Goal: Transaction & Acquisition: Book appointment/travel/reservation

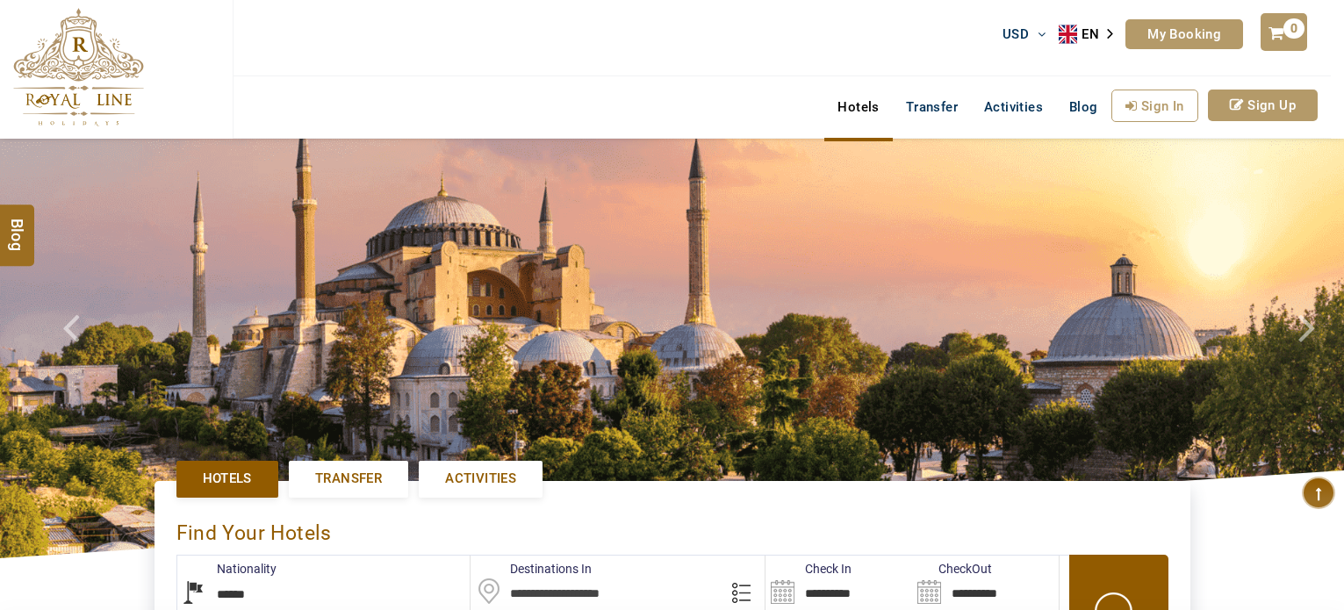
select select "******"
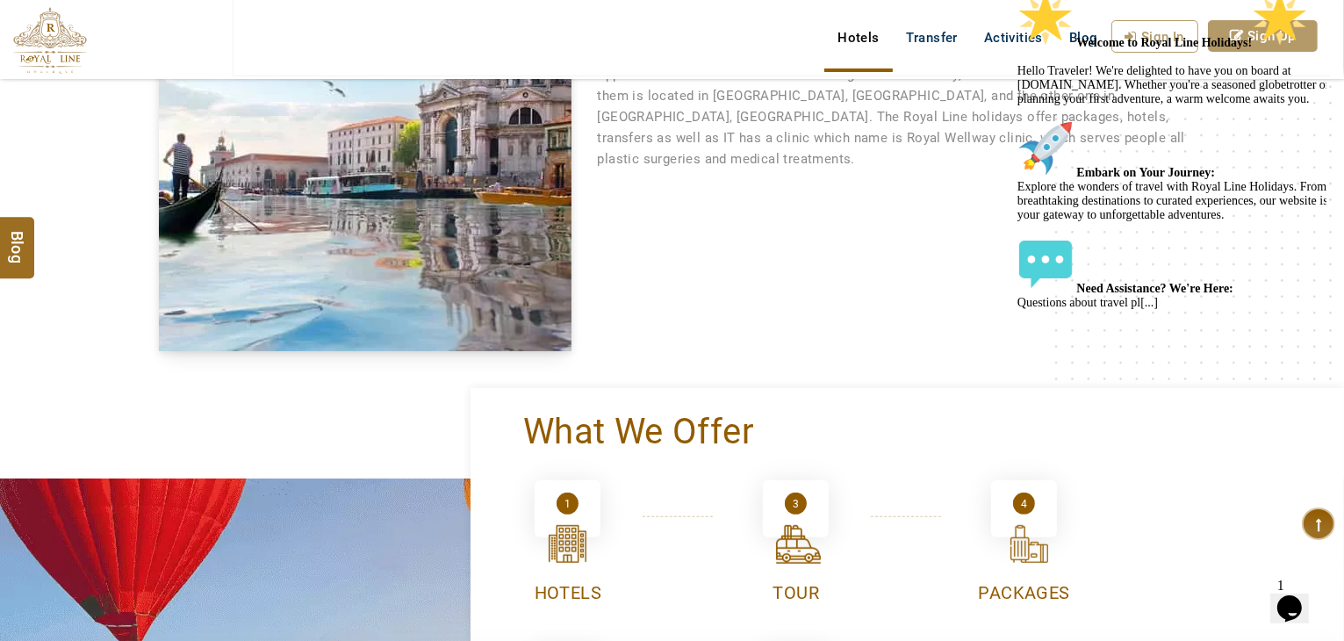
scroll to position [614, 0]
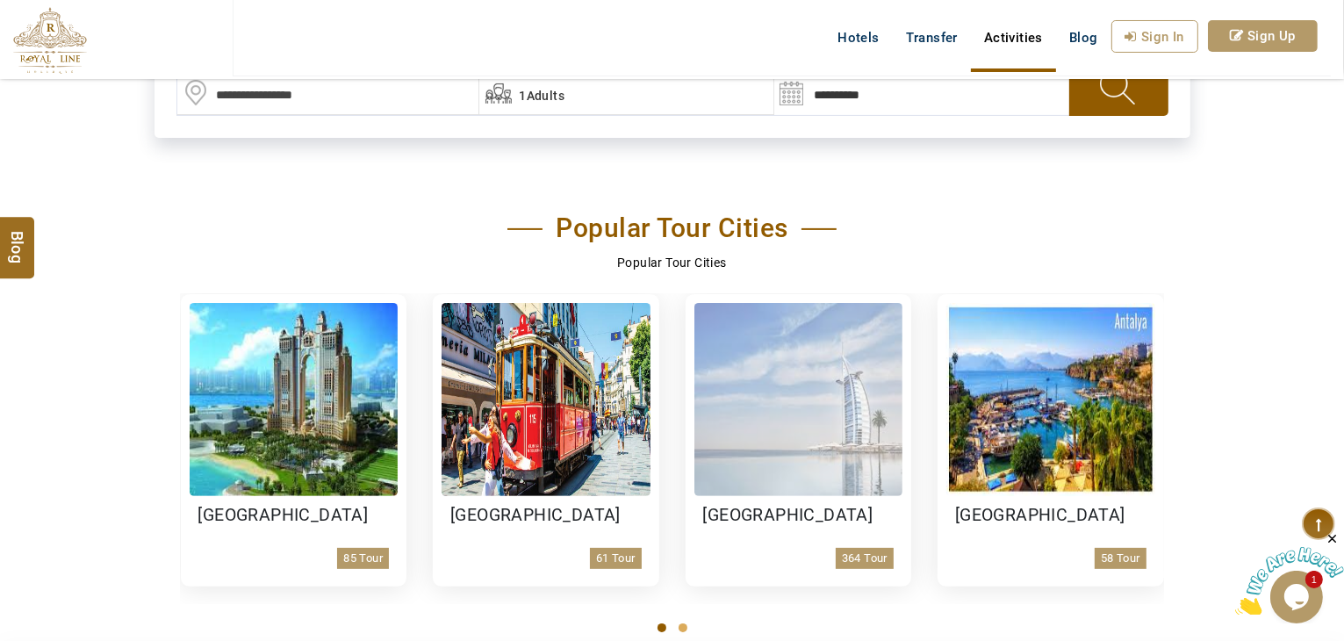
scroll to position [702, 0]
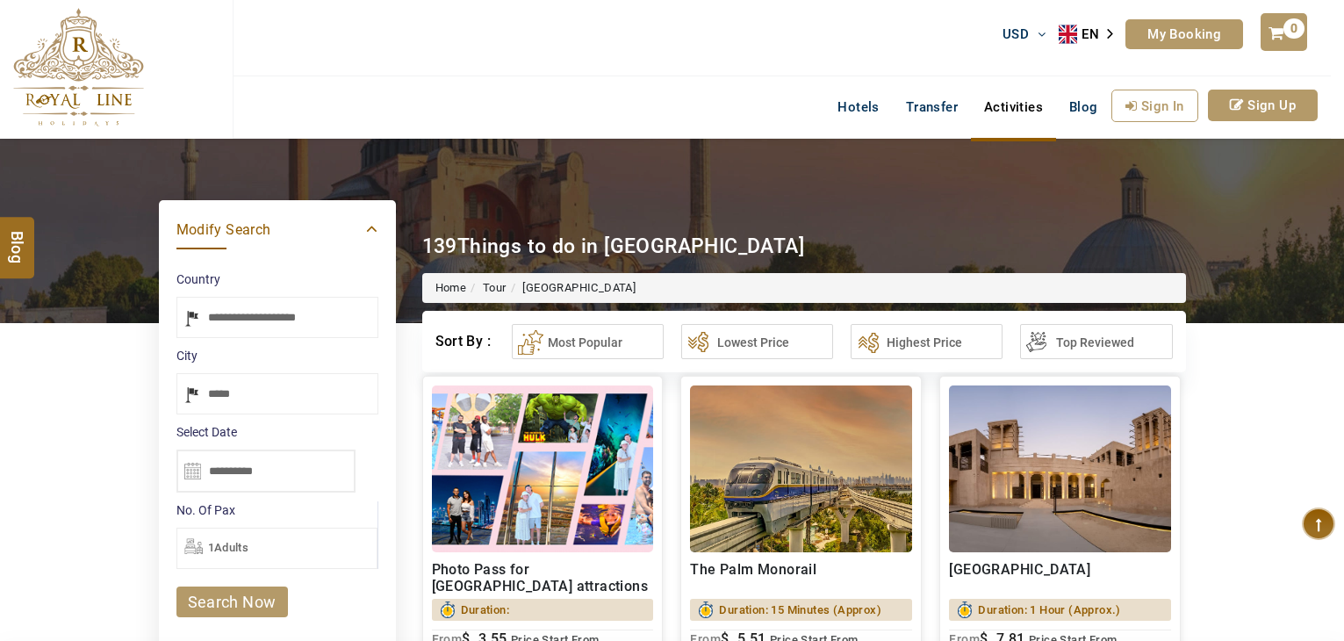
select select "*****"
select select "******"
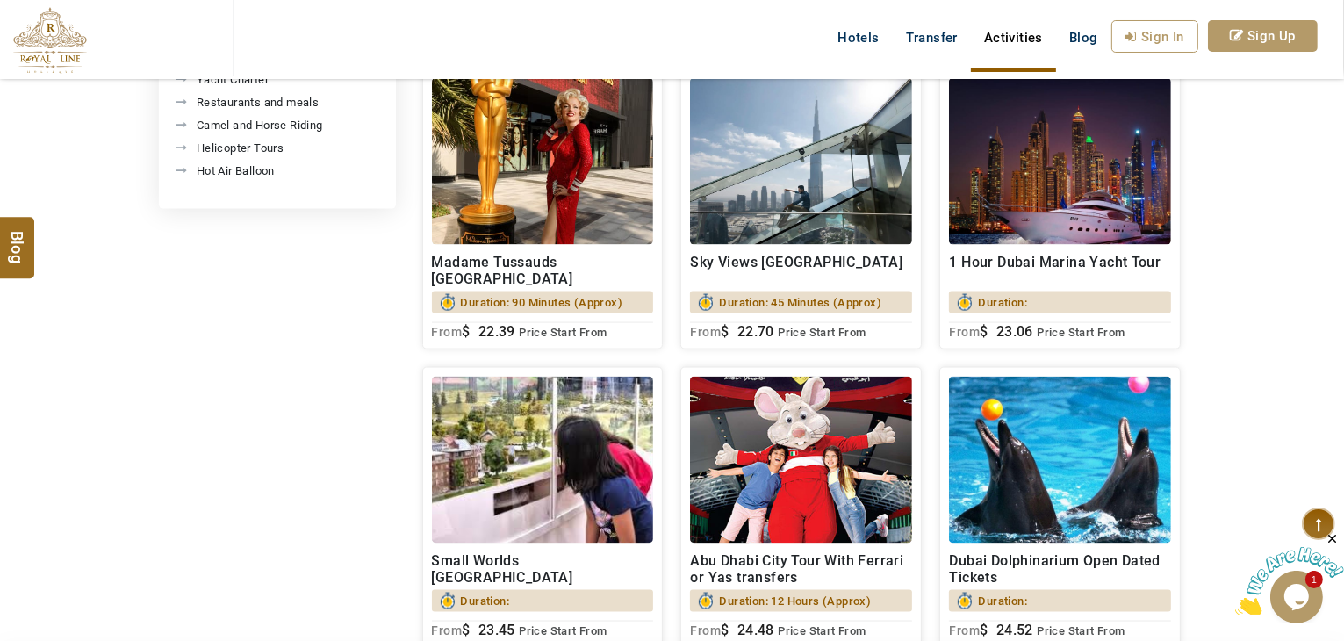
scroll to position [2809, 0]
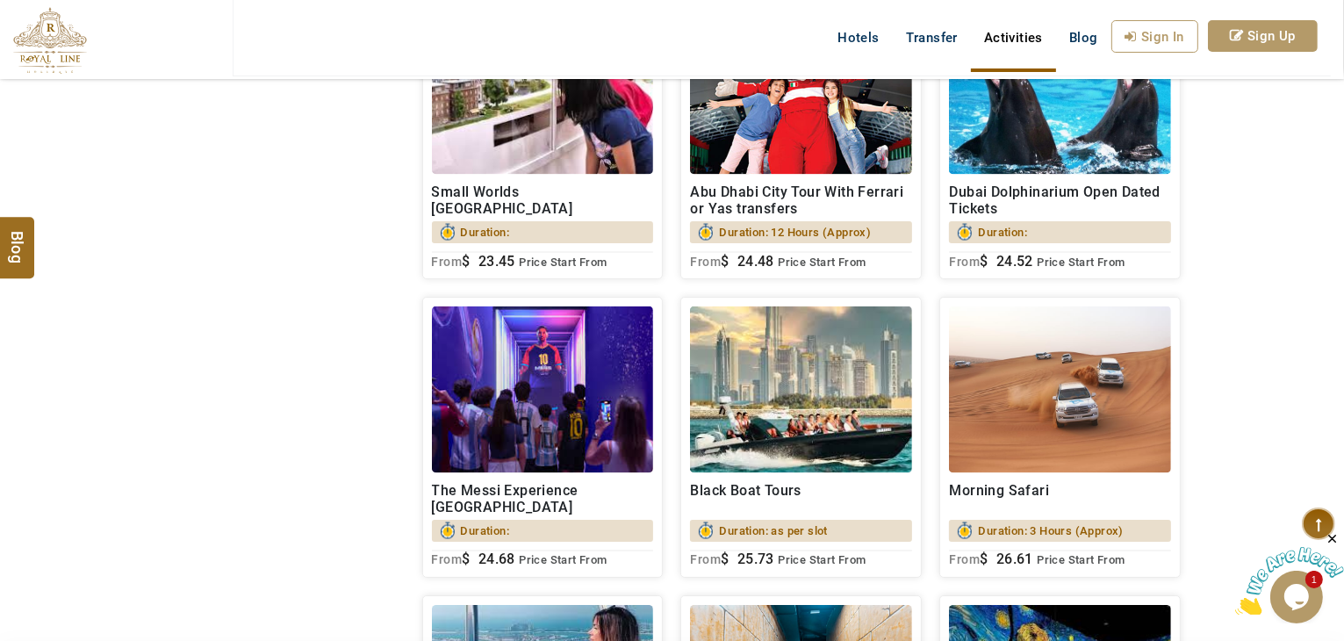
click at [1025, 417] on img at bounding box center [1060, 389] width 222 height 167
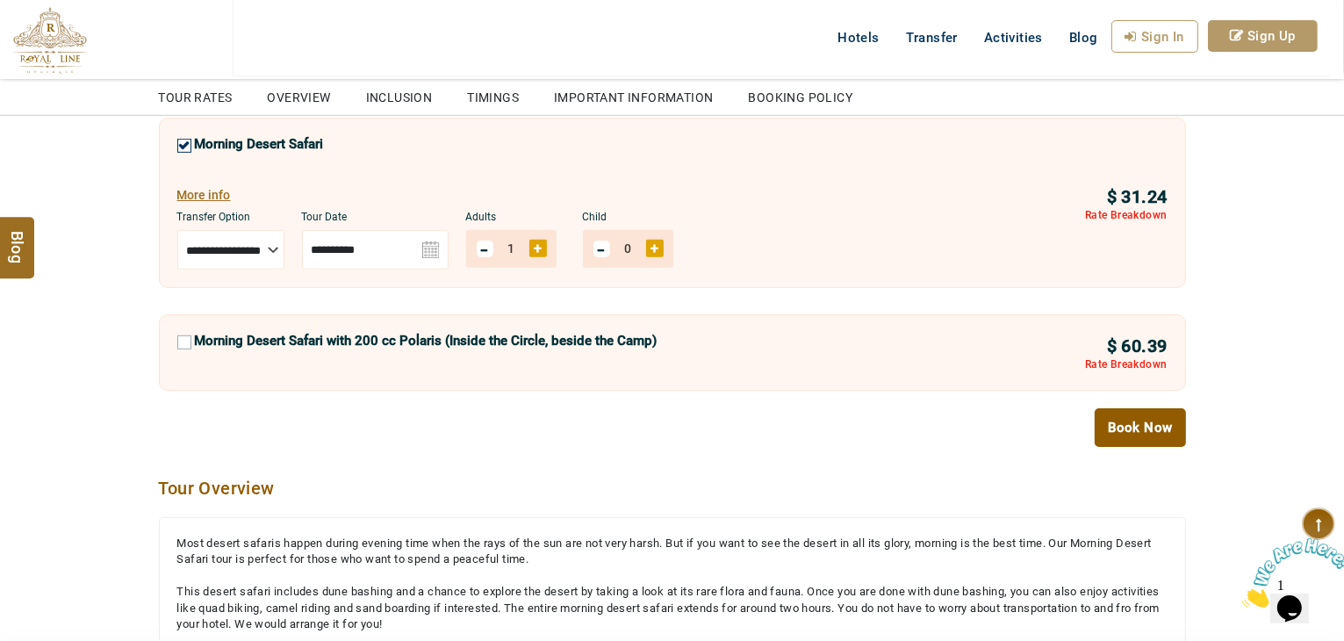
scroll to position [1229, 0]
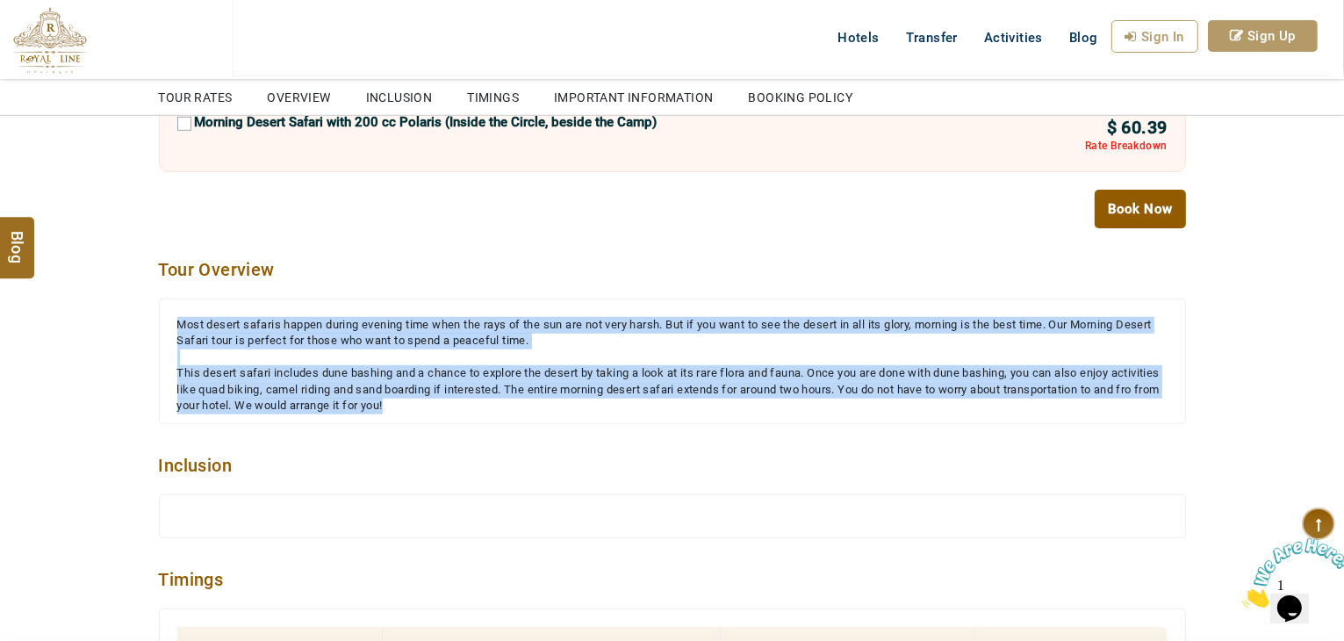
drag, startPoint x: 466, startPoint y: 403, endPoint x: 168, endPoint y: 307, distance: 313.4
click at [168, 307] on div "Morning Safari Most desert safaris happen during evening time when the rays of …" at bounding box center [672, 361] width 1027 height 126
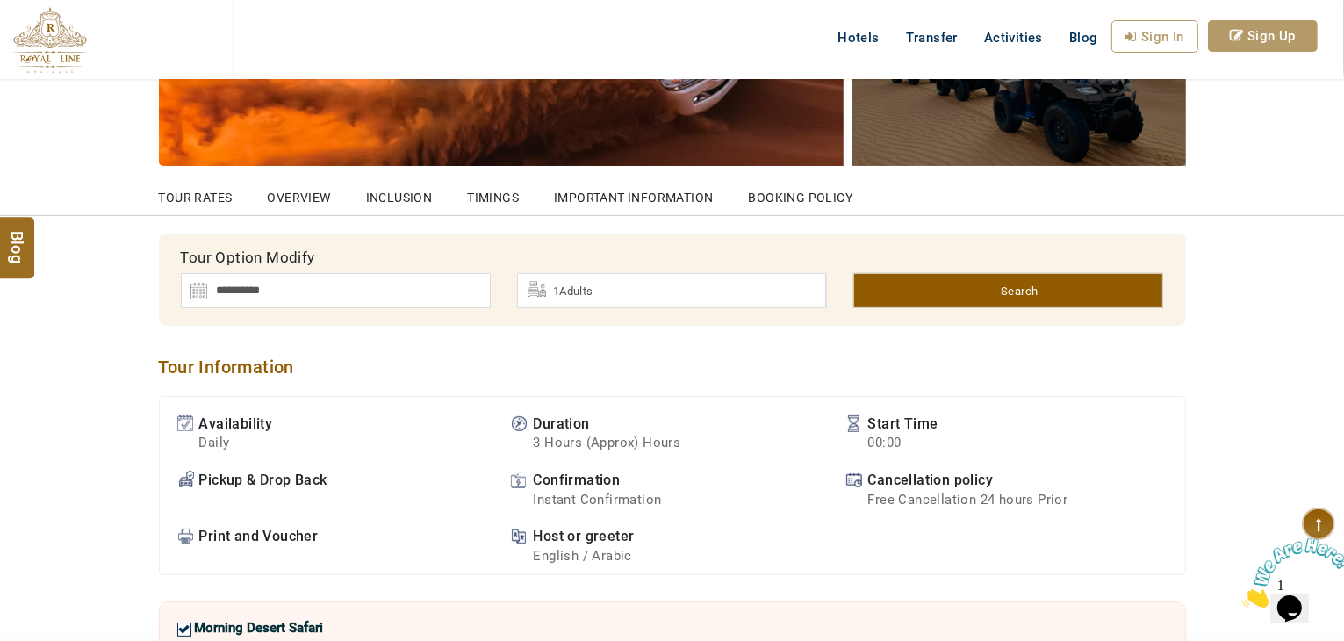
scroll to position [965, 0]
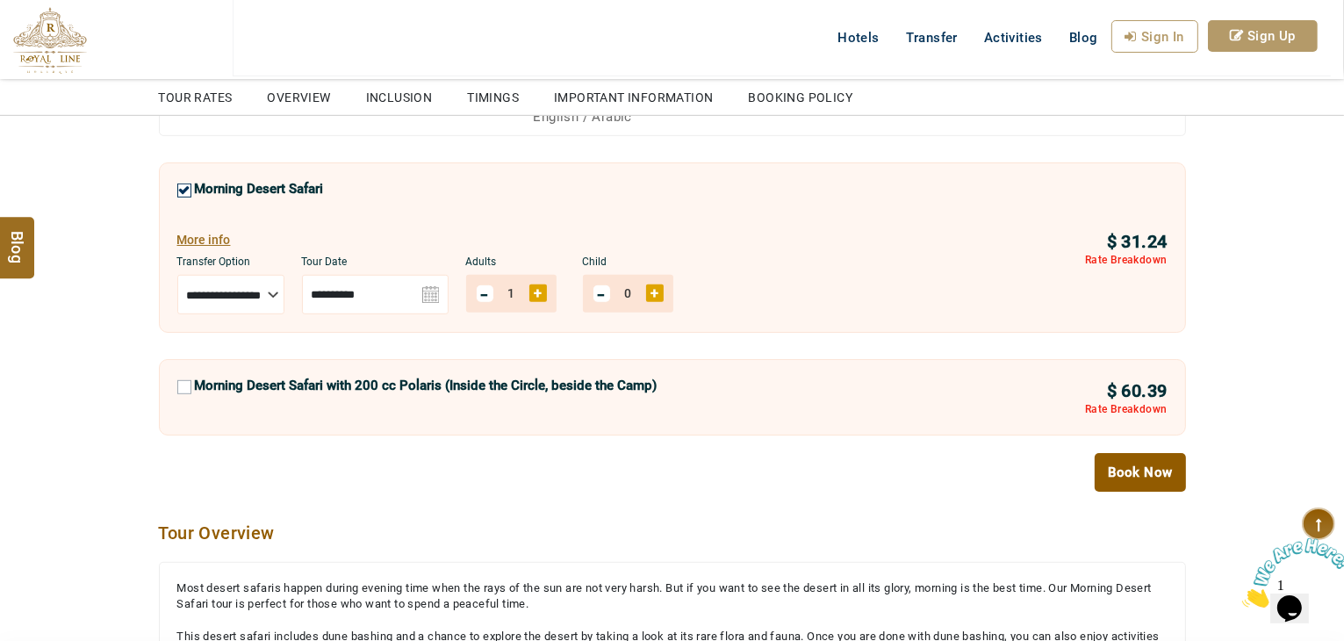
click at [1157, 236] on span "31.24" at bounding box center [1145, 241] width 46 height 21
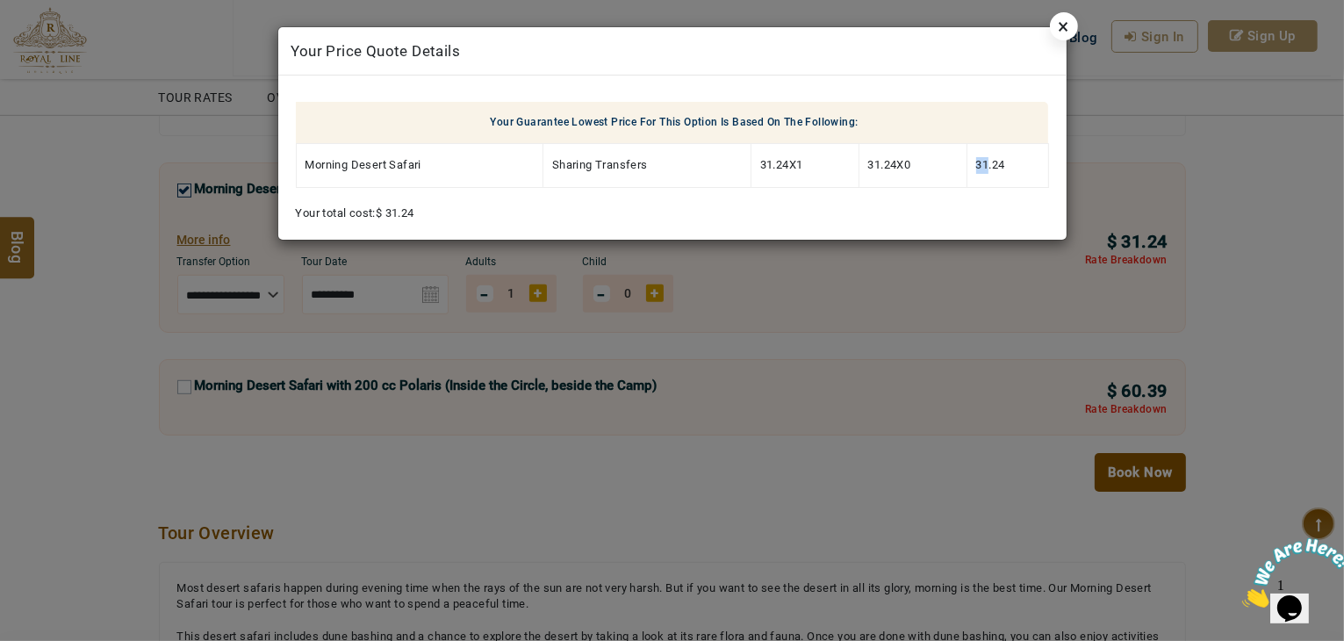
drag, startPoint x: 984, startPoint y: 166, endPoint x: 969, endPoint y: 163, distance: 15.2
click at [969, 163] on td "31.24" at bounding box center [1007, 166] width 82 height 44
copy span "31"
click at [1060, 30] on link "×" at bounding box center [1064, 26] width 28 height 28
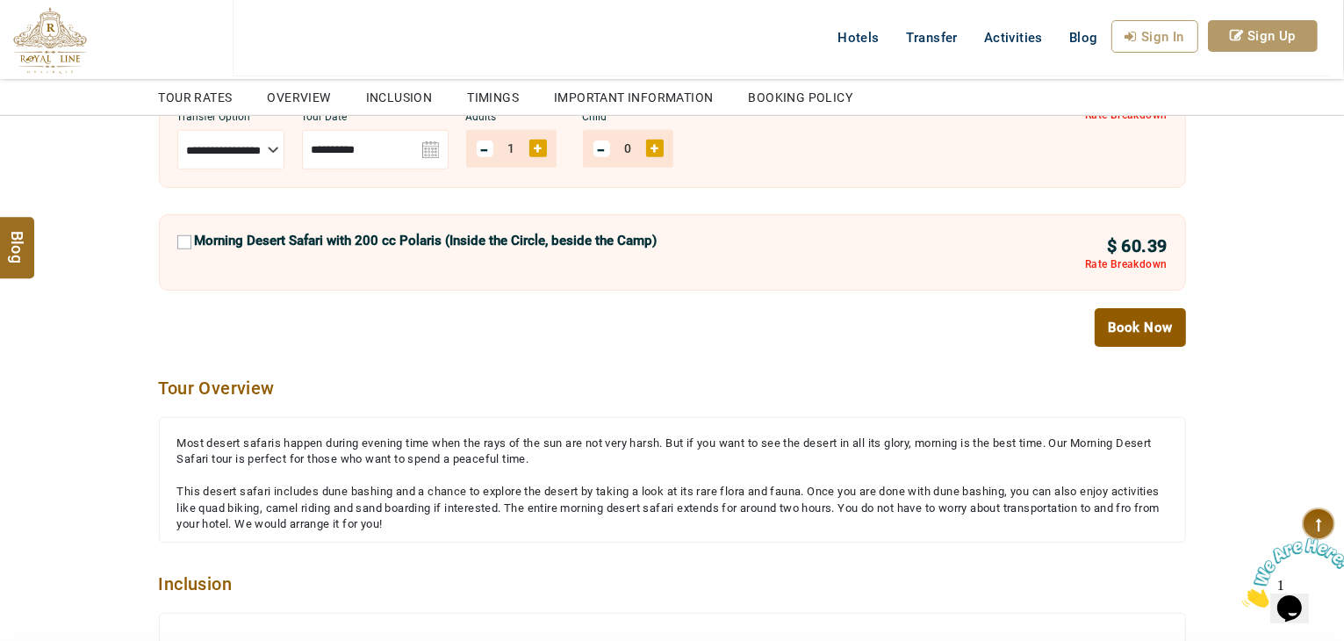
scroll to position [1141, 0]
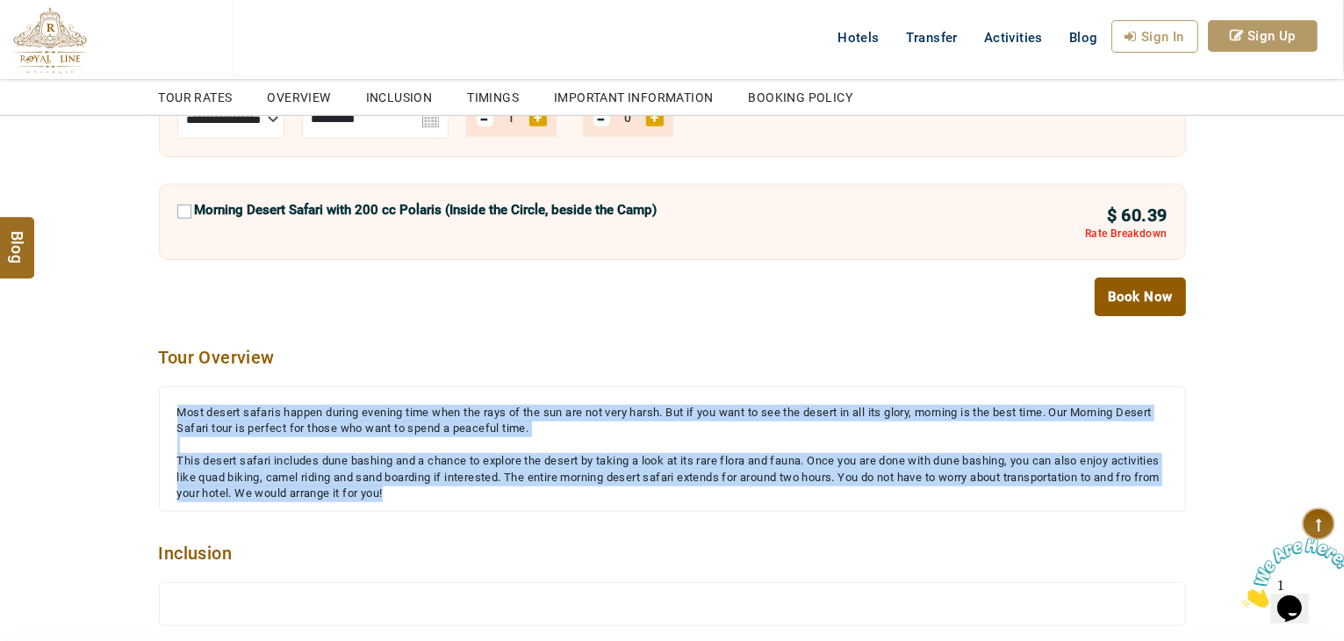
drag, startPoint x: 513, startPoint y: 494, endPoint x: 169, endPoint y: 391, distance: 358.5
click at [169, 391] on div "Morning Safari Most desert safaris happen during evening time when the rays of …" at bounding box center [672, 449] width 1027 height 126
copy div "Most desert safaris happen during evening time when the rays of the sun are not…"
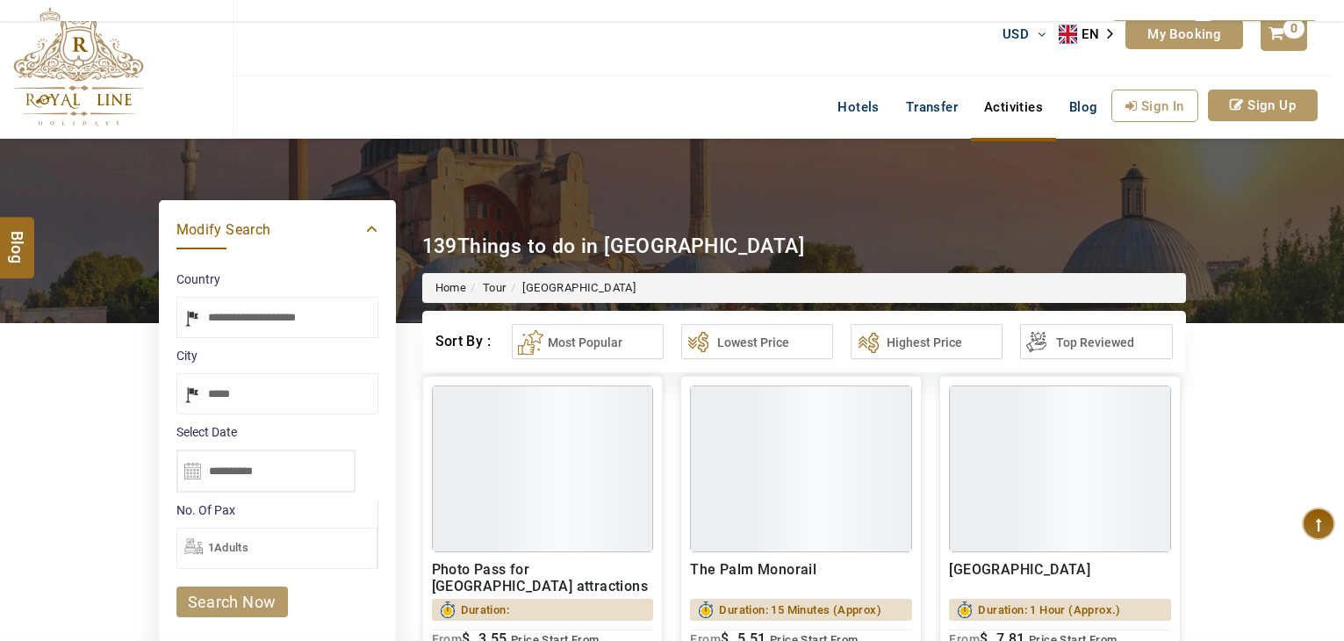
select select "*****"
select select "******"
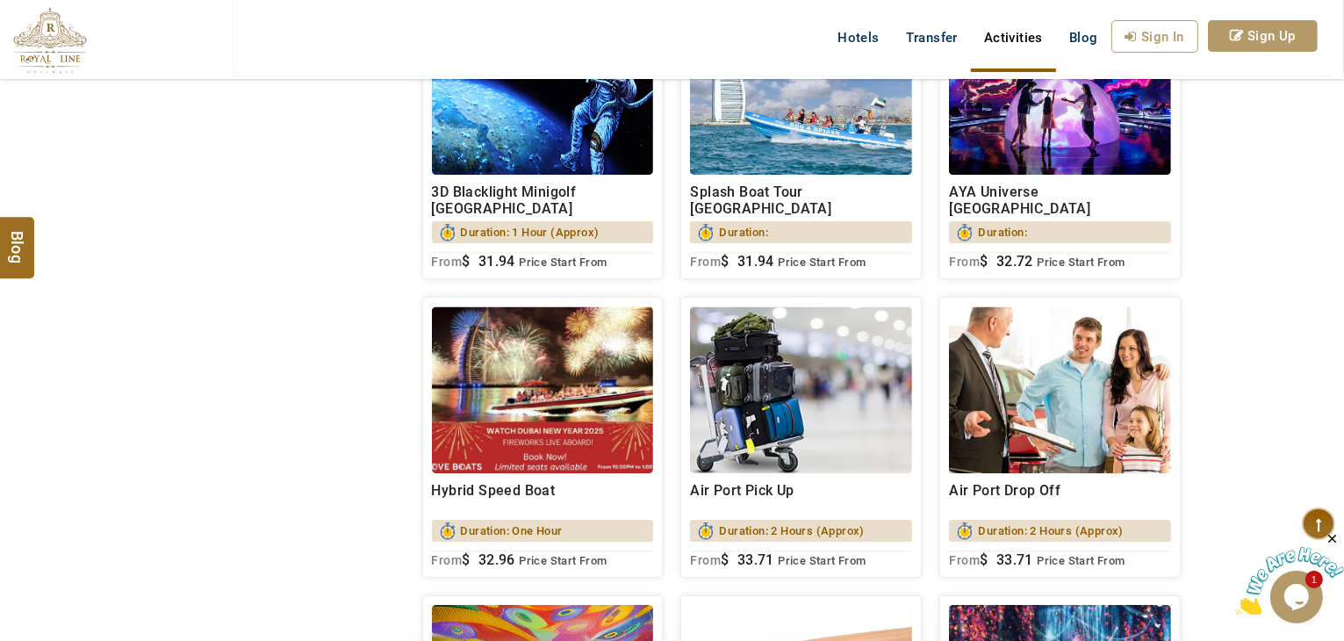
scroll to position [4740, 0]
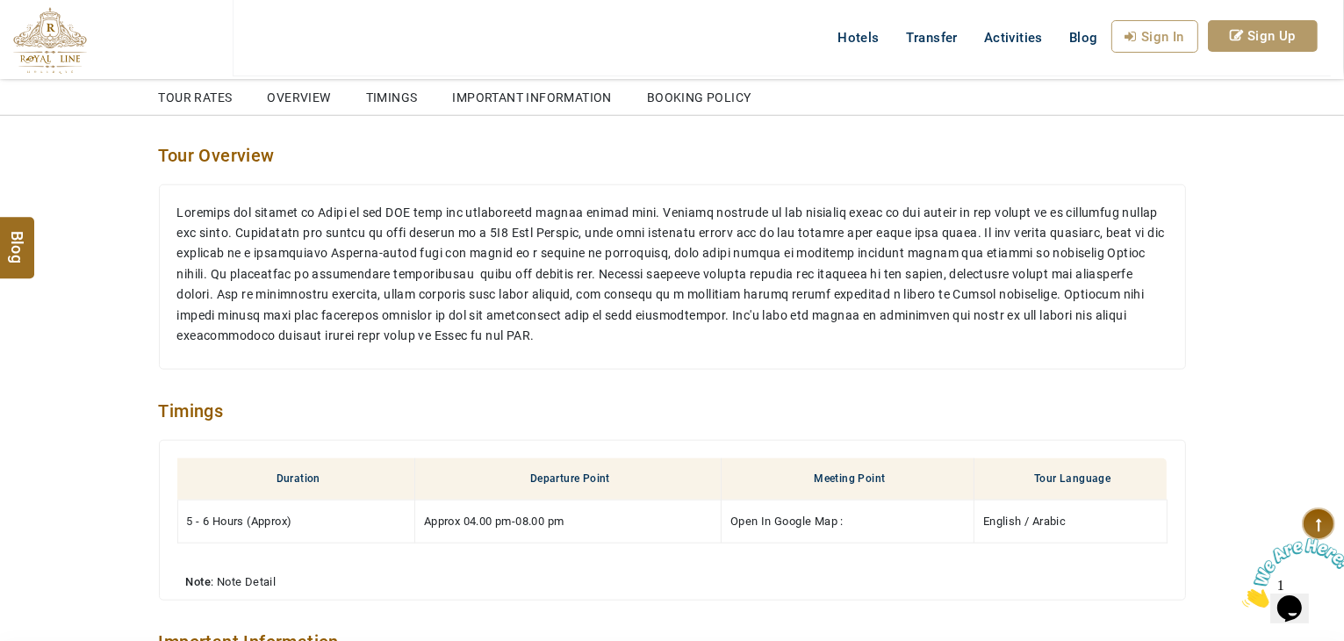
scroll to position [1668, 0]
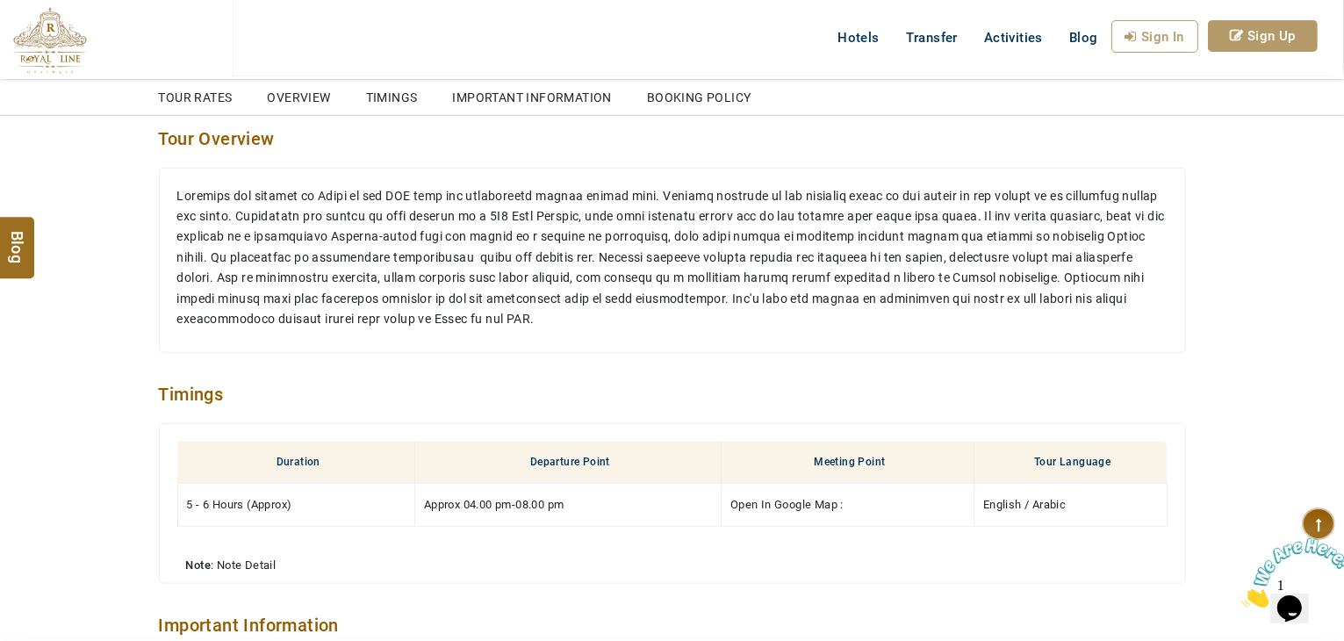
click at [616, 226] on p at bounding box center [672, 258] width 990 height 144
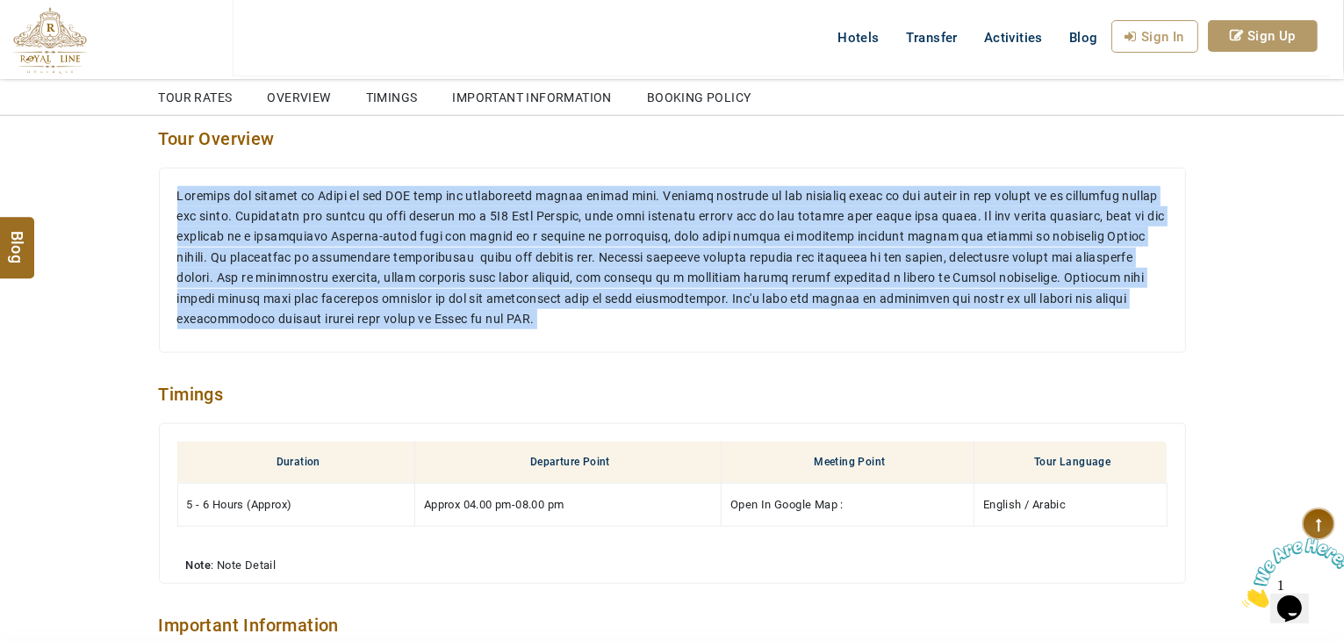
click at [616, 226] on p at bounding box center [672, 258] width 990 height 144
copy div "Loremips dol sitamet co Adipi el sed DOE temp inc utlaboreetd magnaa enimad min…"
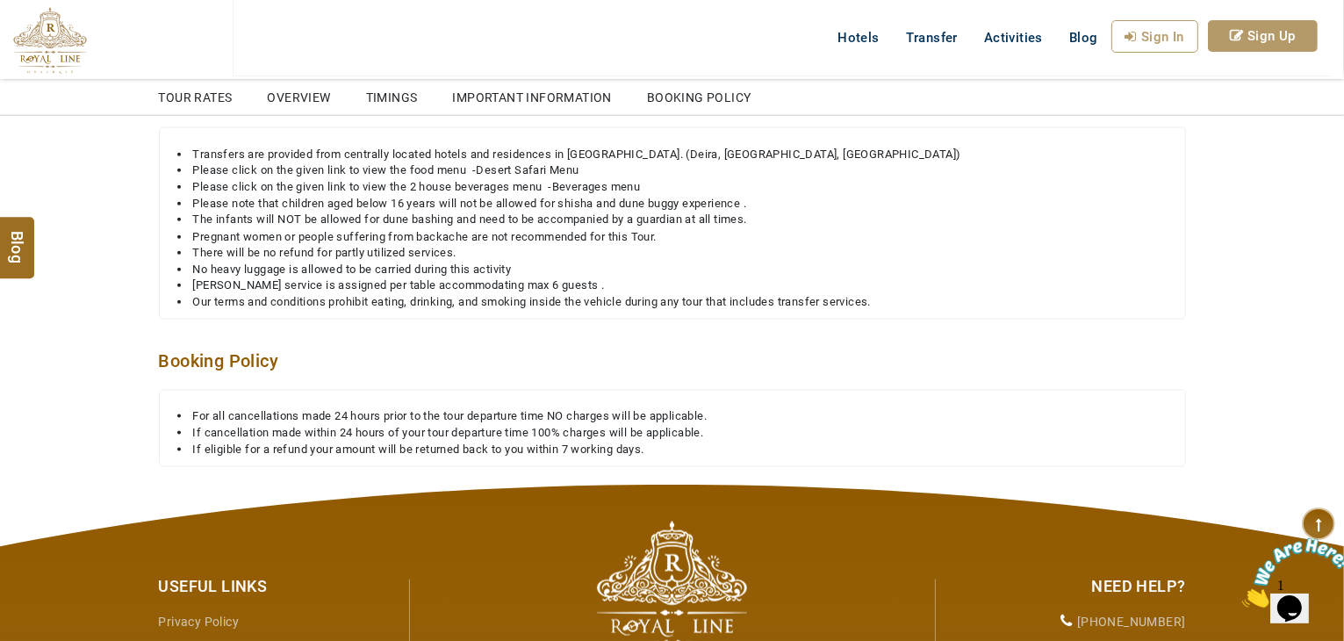
scroll to position [2107, 0]
